Goal: Communication & Community: Answer question/provide support

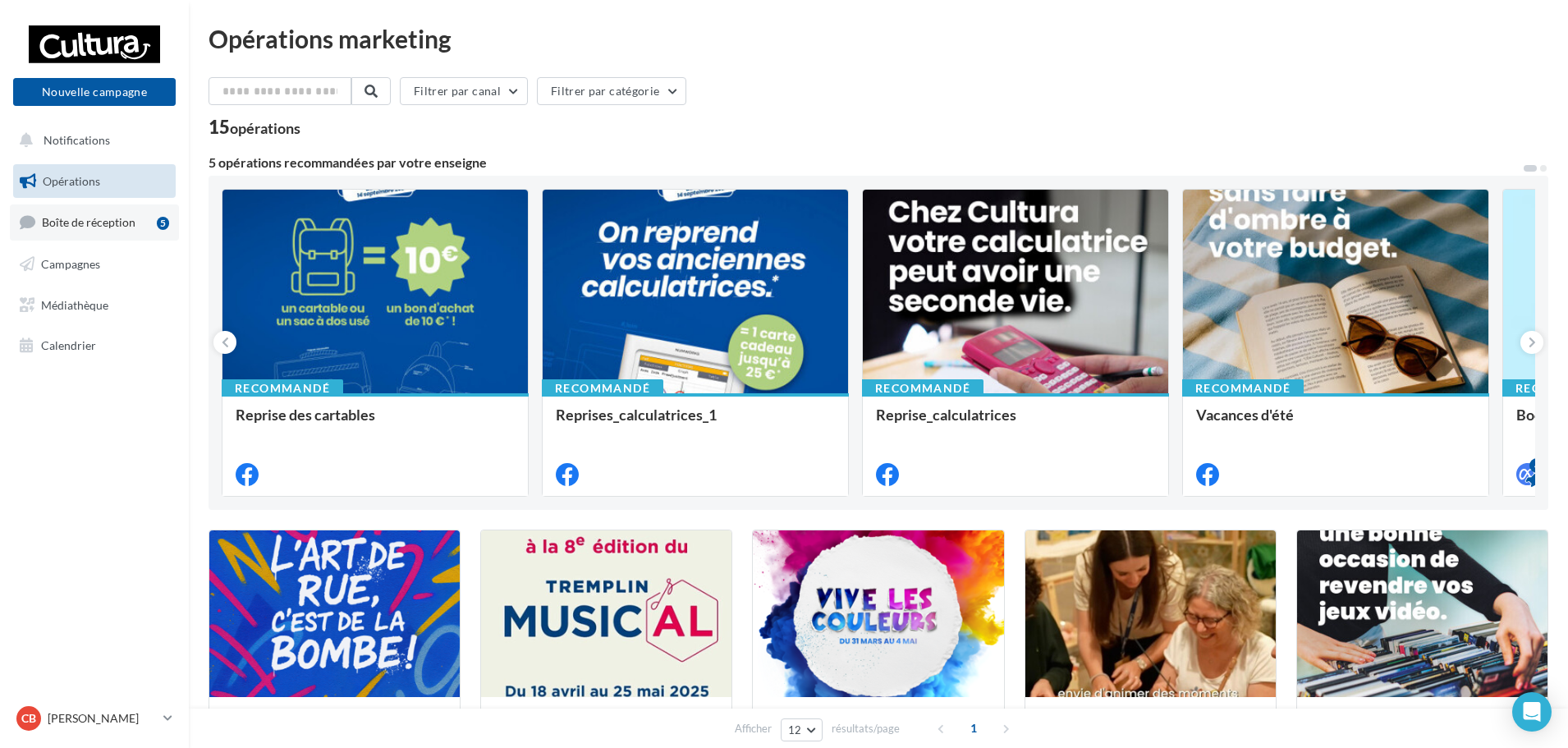
click at [134, 218] on link "Boîte de réception 5" at bounding box center [95, 222] width 169 height 35
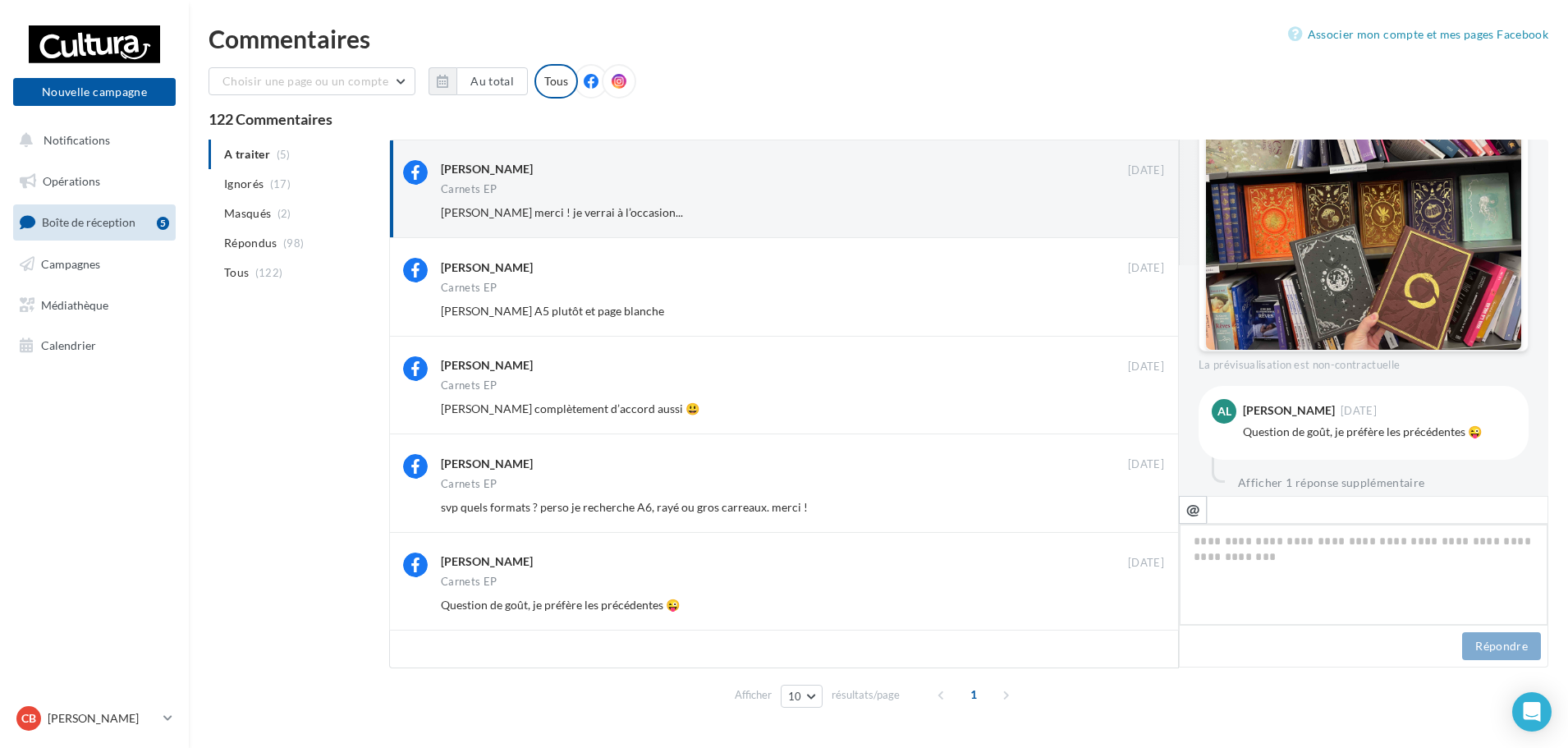
scroll to position [312, 0]
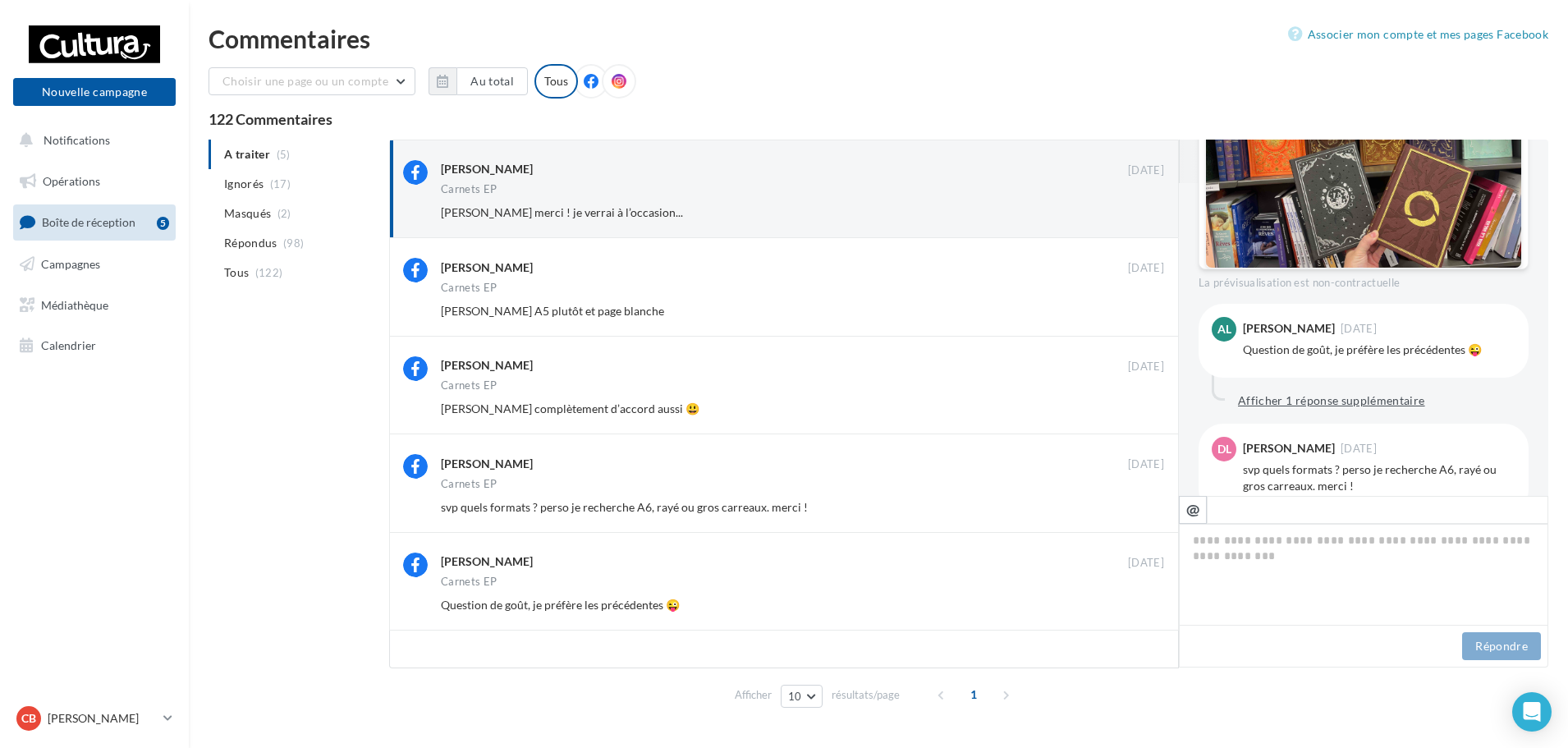
click at [1381, 397] on button "Afficher 1 réponse supplémentaire" at bounding box center [1332, 400] width 200 height 19
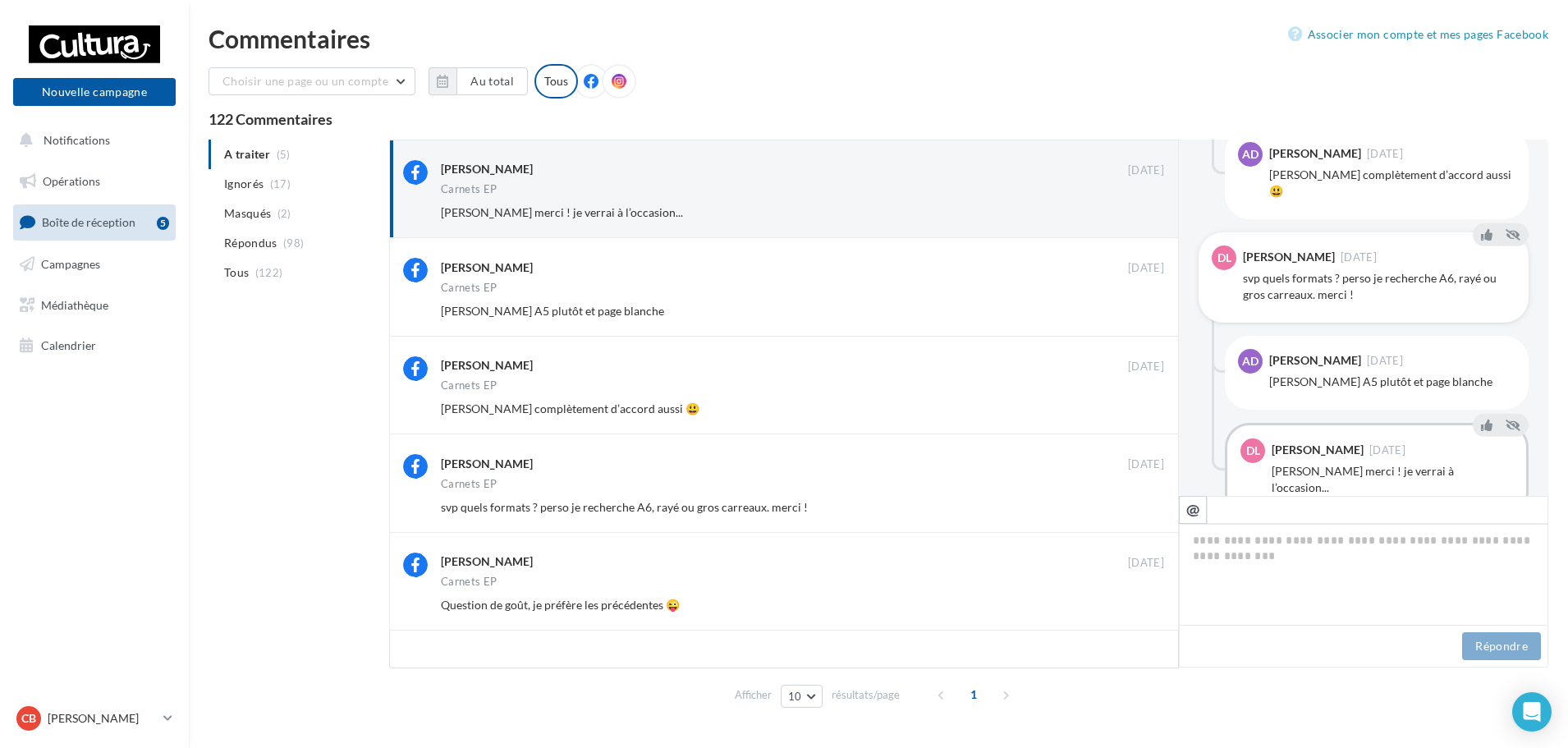
scroll to position [630, 0]
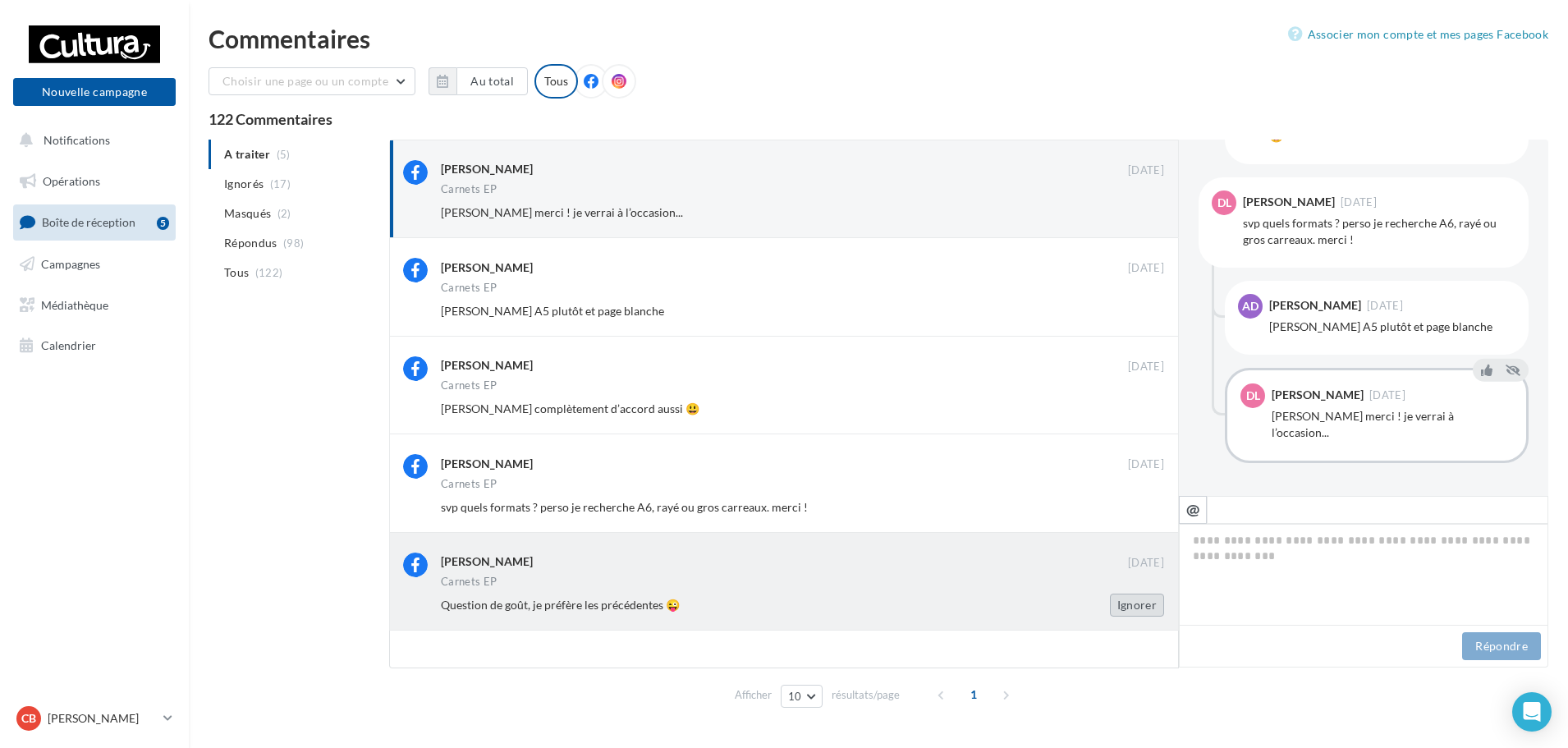
click at [1158, 594] on button "Ignorer" at bounding box center [1137, 604] width 54 height 23
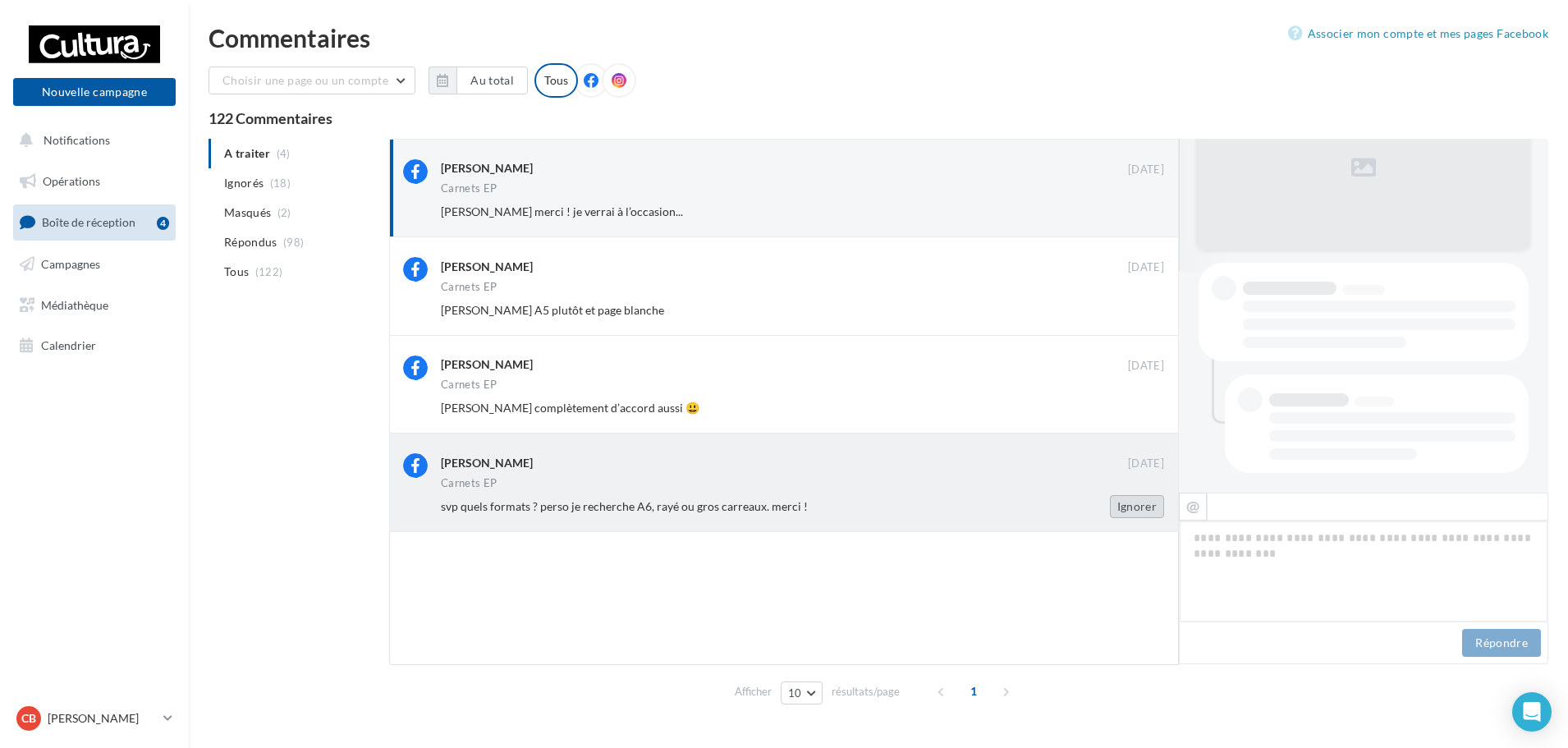
scroll to position [561, 0]
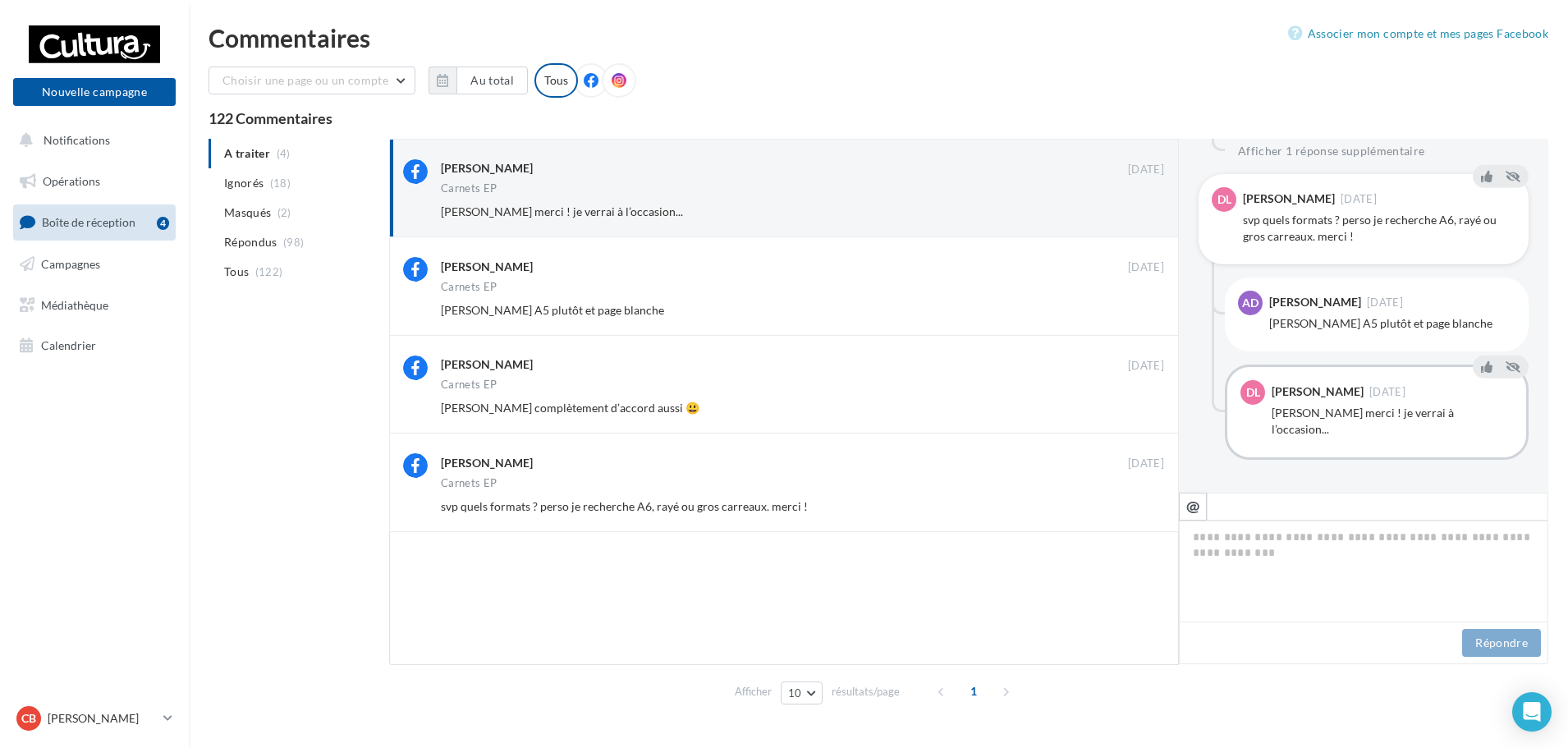
click at [1459, 221] on div "svp quels formats ? perso je recherche A6, rayé ou gros carreaux. merci !" at bounding box center [1379, 228] width 273 height 33
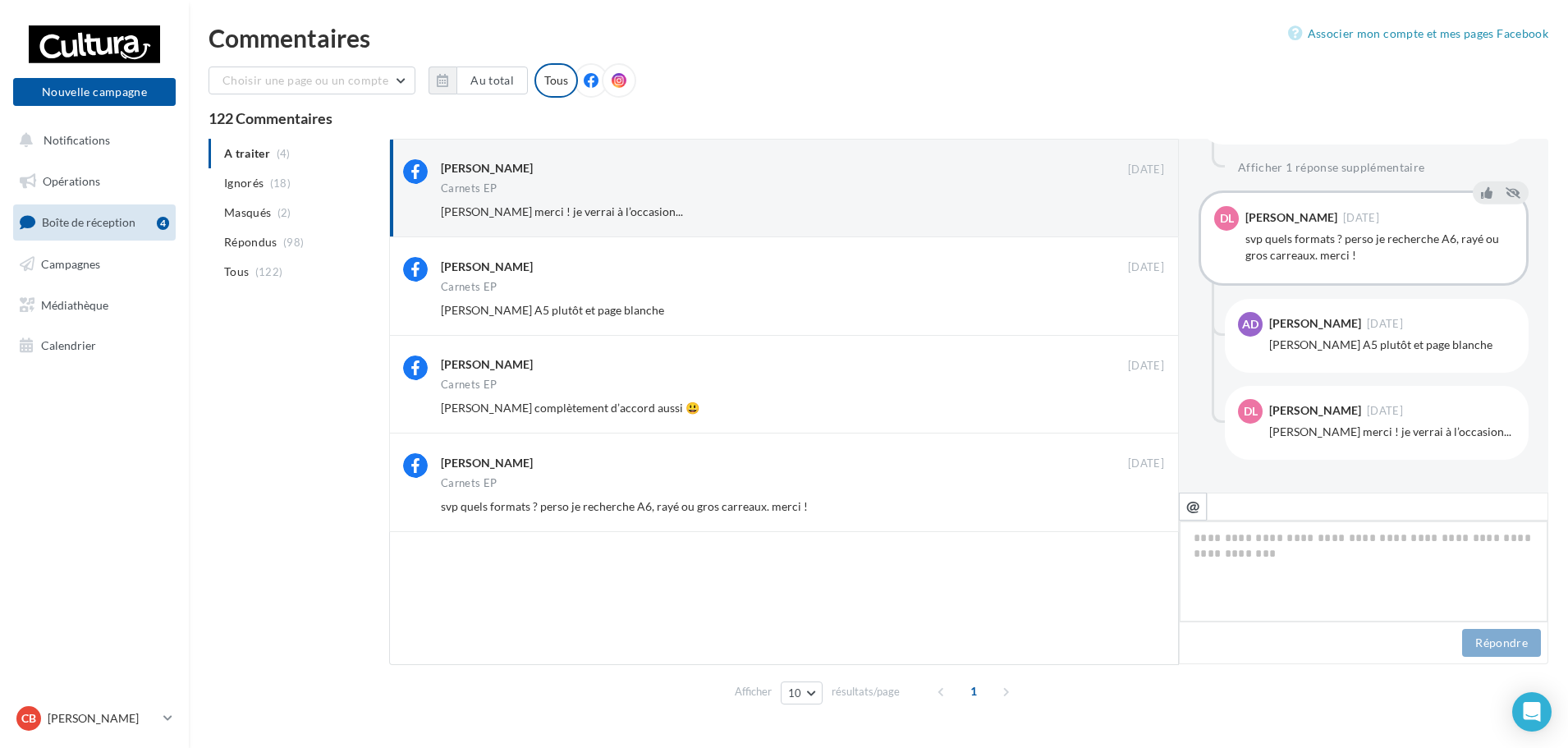
scroll to position [545, 0]
